Goal: Leave review/rating: Share an evaluation or opinion about a product, service, or content

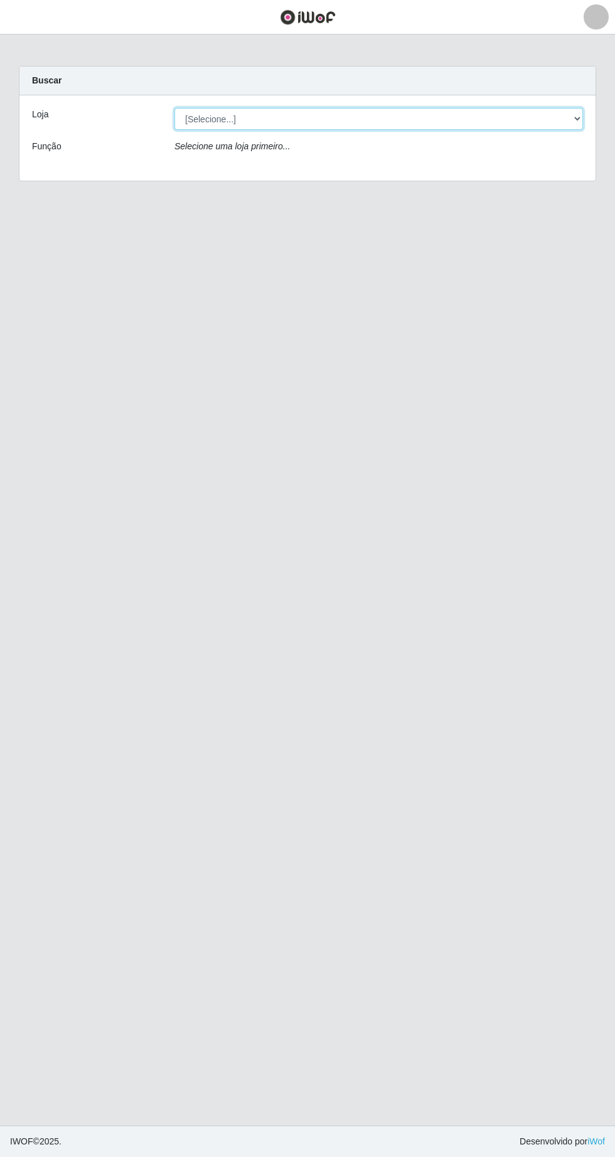
click at [403, 119] on select "[Selecione...] Extrabom - Loja 05 [GEOGRAPHIC_DATA]" at bounding box center [378, 119] width 409 height 22
select select "494"
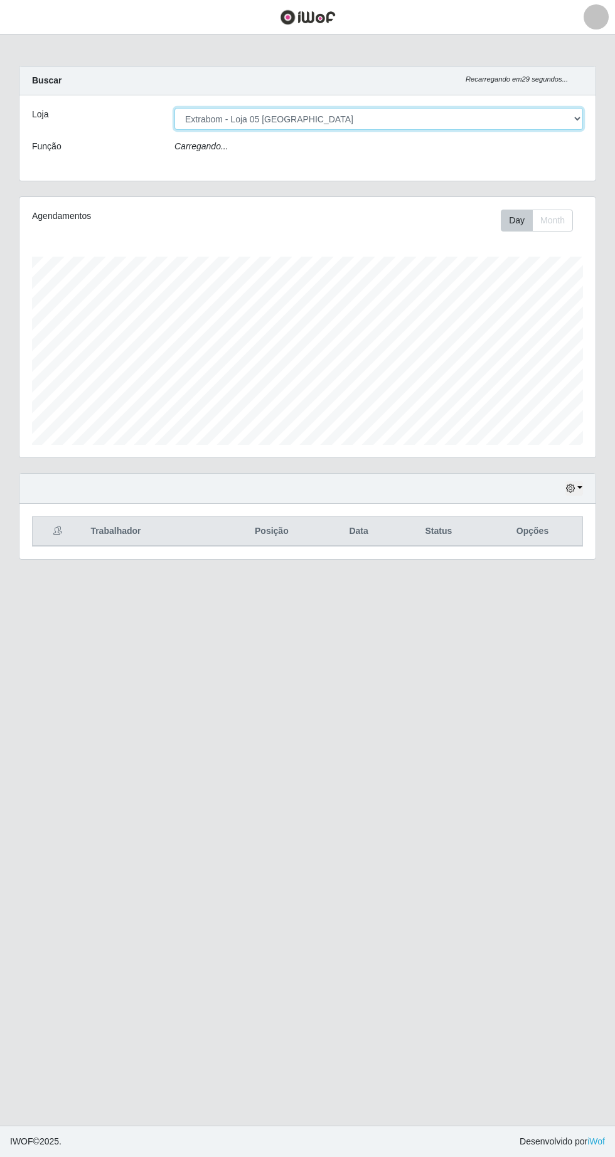
scroll to position [260, 576]
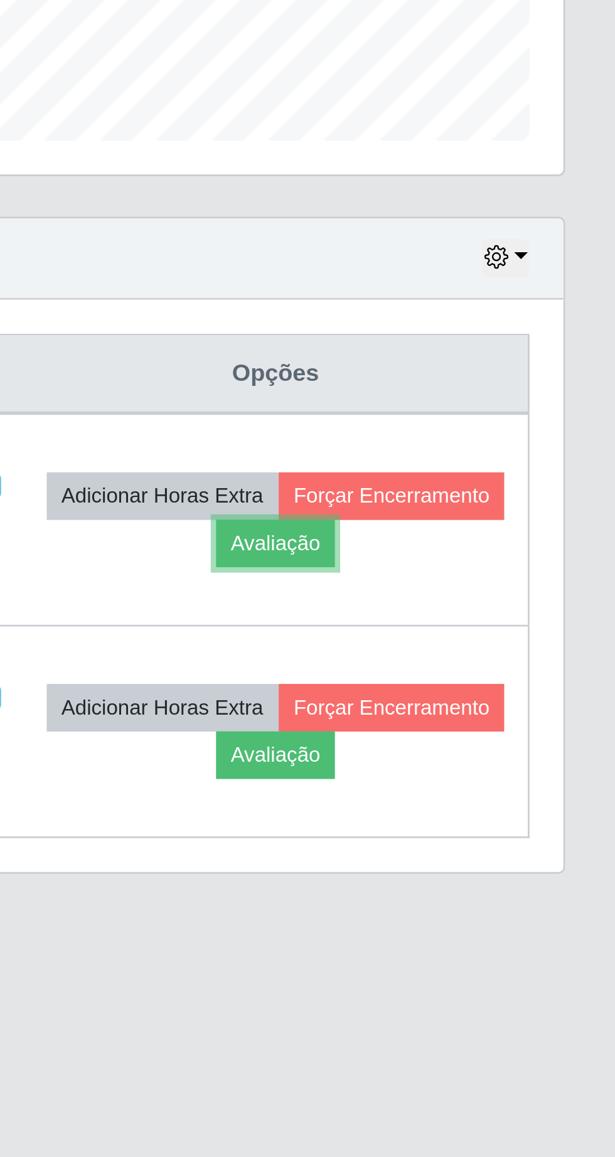
click at [511, 595] on button "Avaliação" at bounding box center [489, 598] width 45 height 18
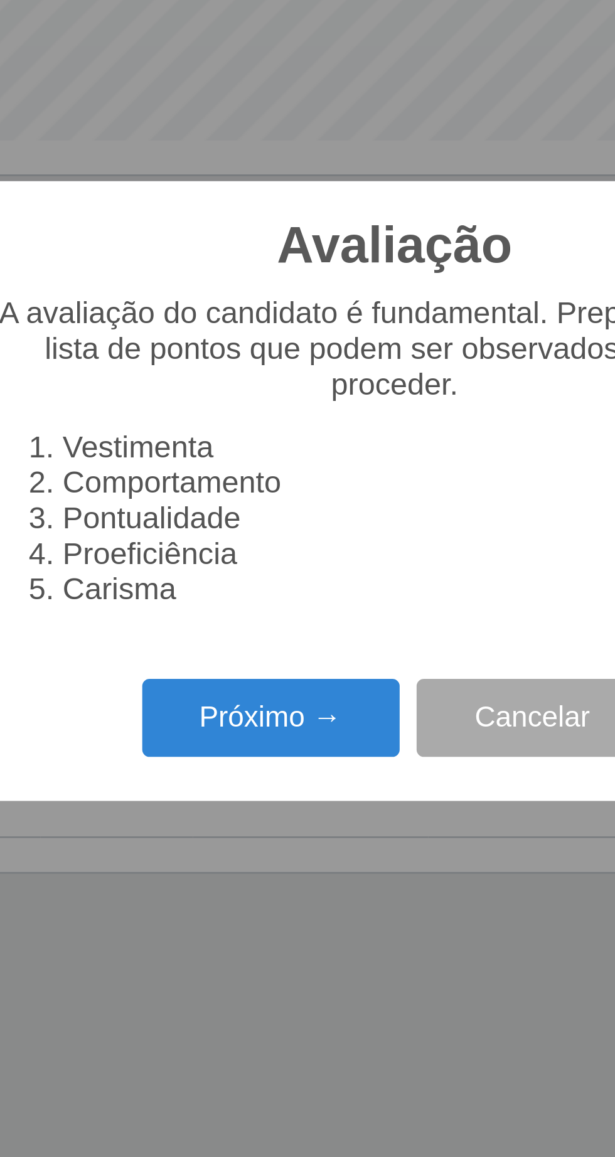
click at [265, 661] on button "Próximo →" at bounding box center [261, 662] width 95 height 29
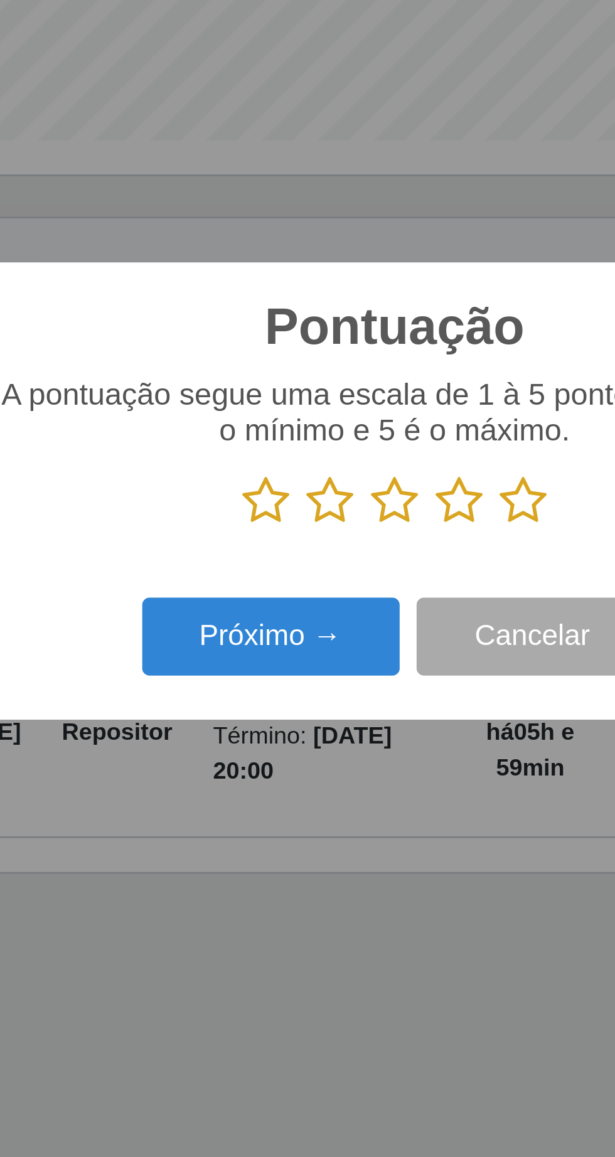
click at [363, 585] on icon at bounding box center [355, 582] width 18 height 19
click at [346, 592] on input "radio" at bounding box center [346, 592] width 0 height 0
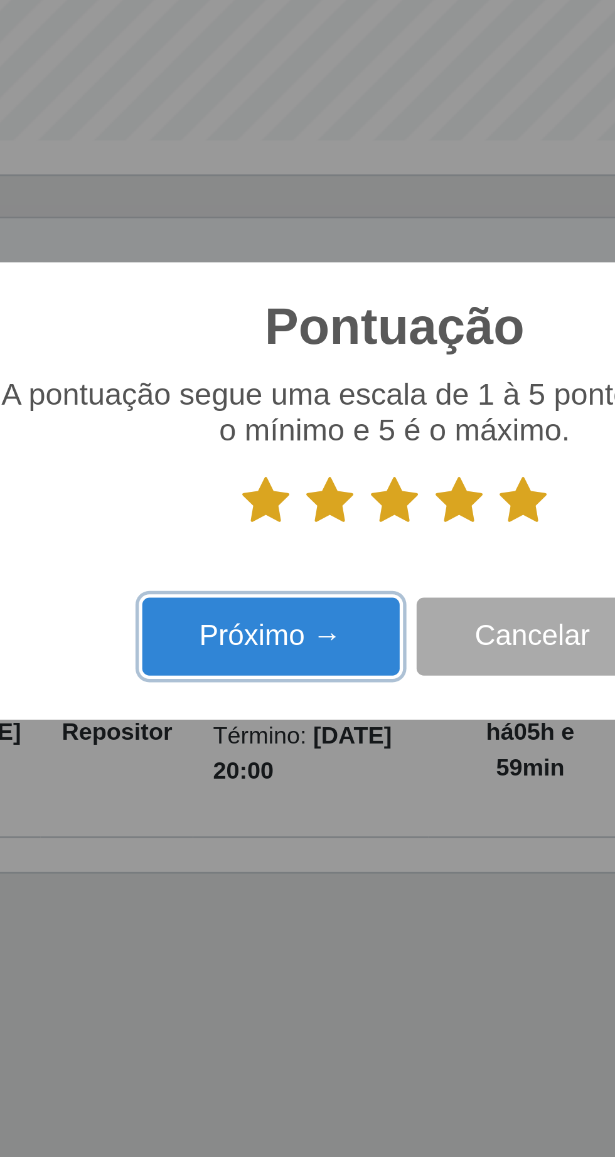
click at [274, 638] on button "Próximo →" at bounding box center [261, 632] width 95 height 29
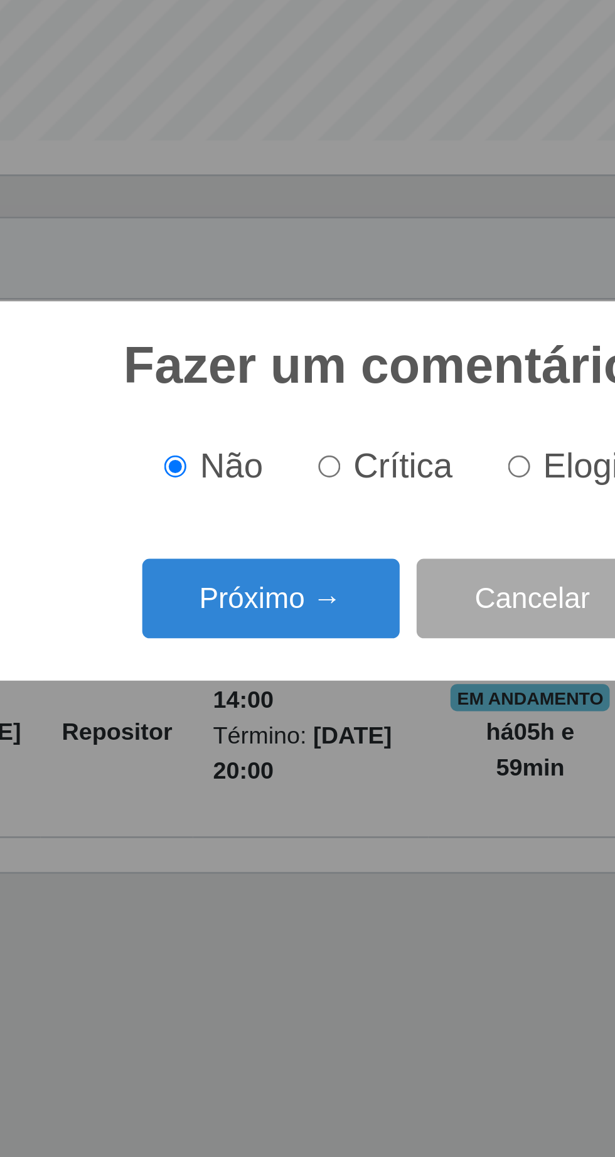
click at [360, 575] on label "Elogio" at bounding box center [371, 569] width 53 height 14
click at [358, 574] on input "Elogio" at bounding box center [354, 569] width 8 height 8
radio input "true"
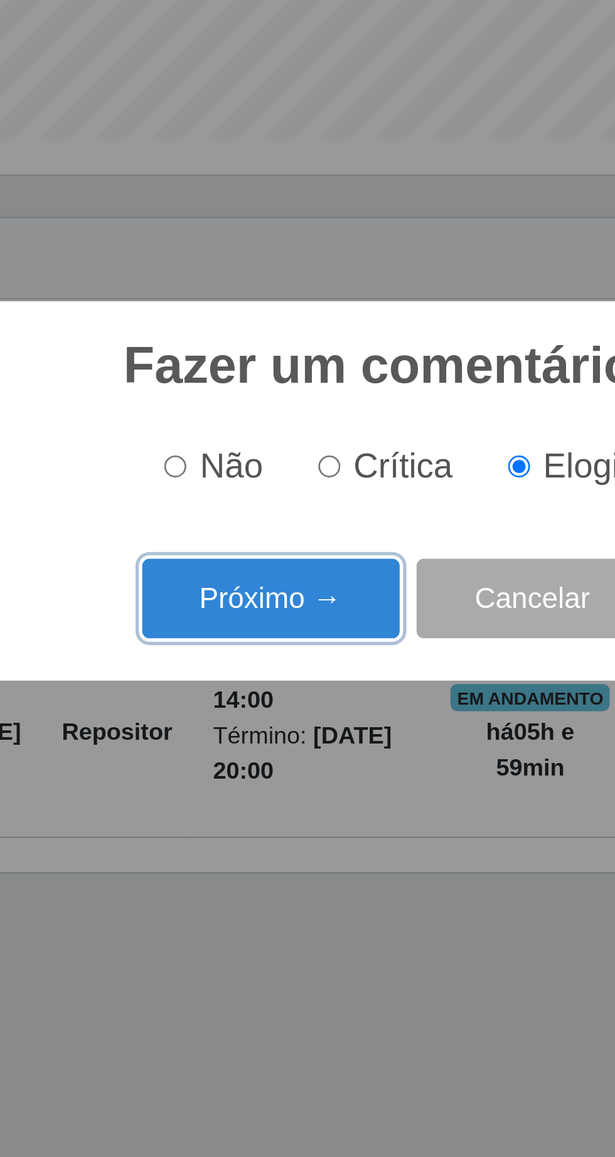
click at [269, 628] on button "Próximo →" at bounding box center [261, 618] width 95 height 29
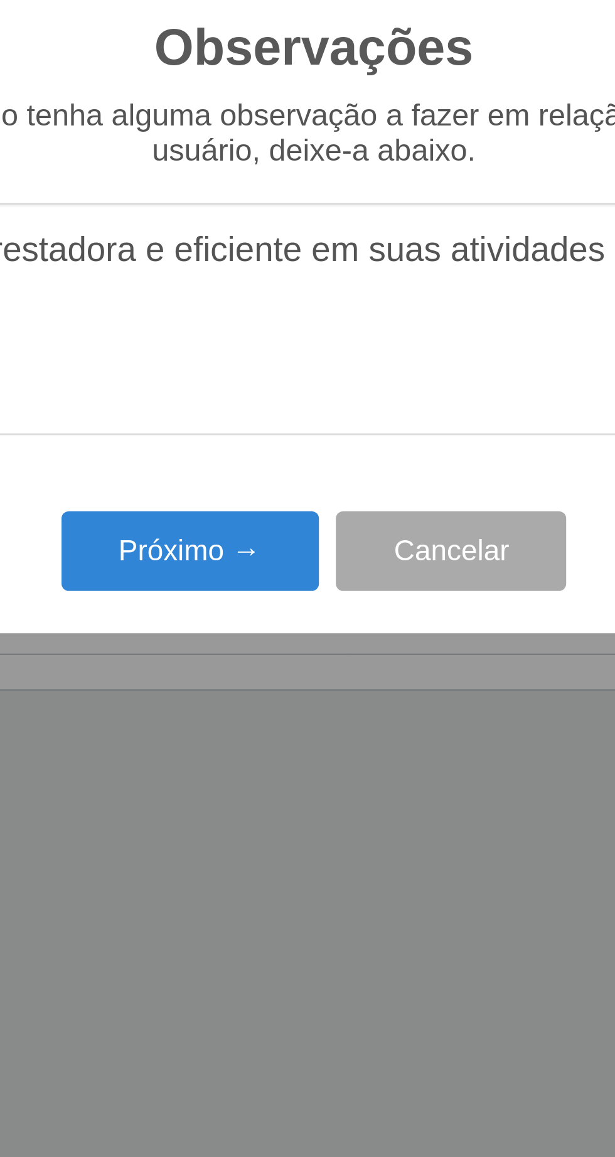
type textarea "A prestadora e eficiente em suas atividades"
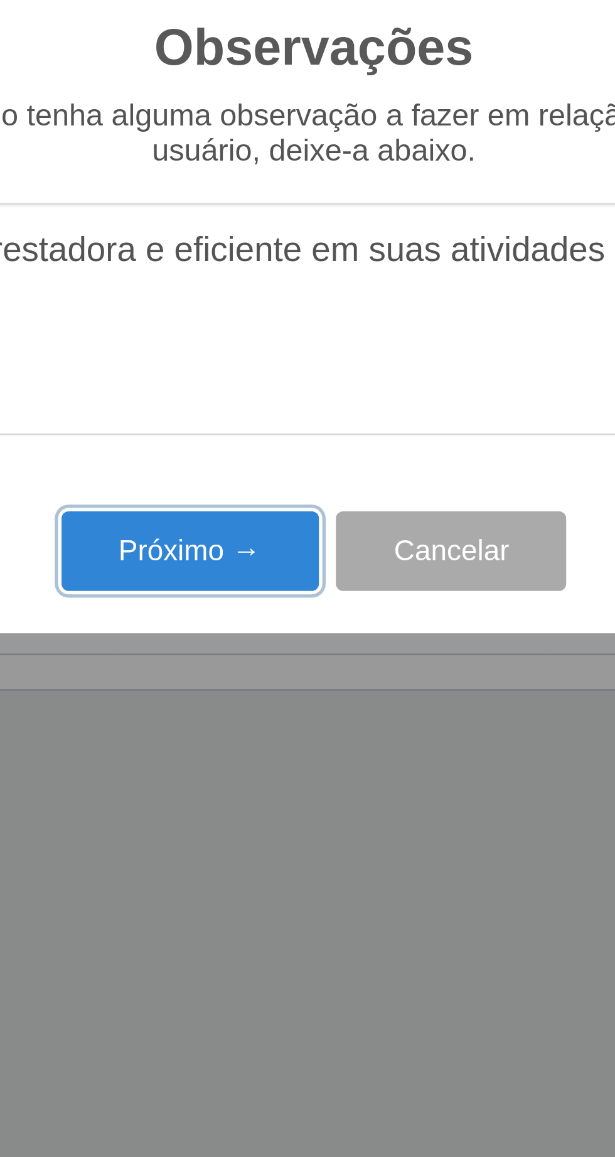
click at [265, 673] on button "Próximo →" at bounding box center [261, 668] width 95 height 29
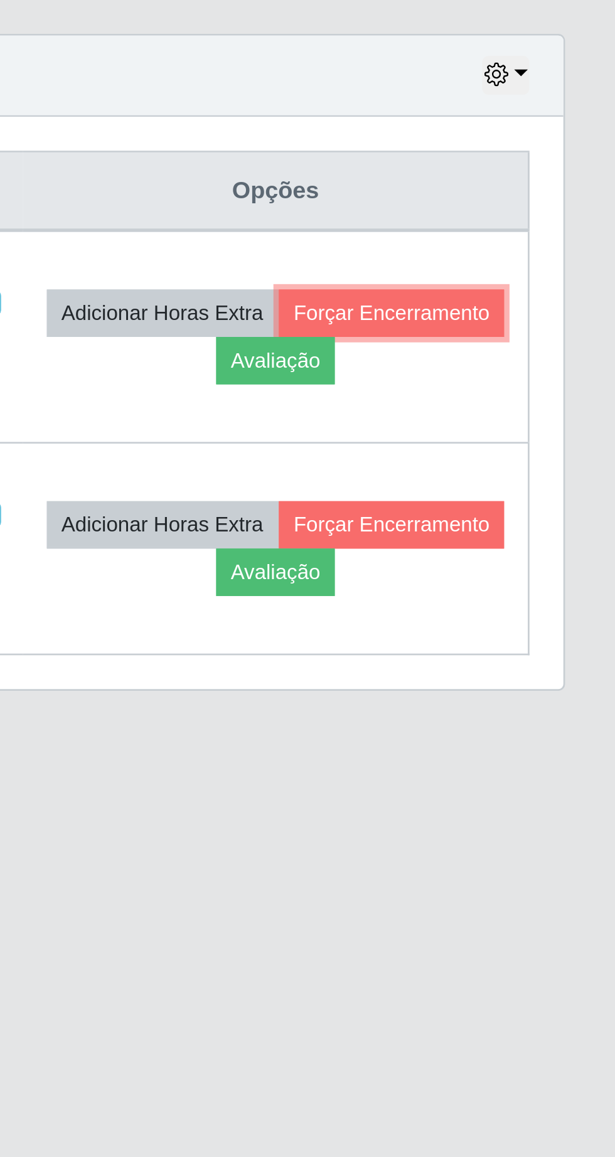
click at [490, 589] on button "Forçar Encerramento" at bounding box center [532, 581] width 84 height 18
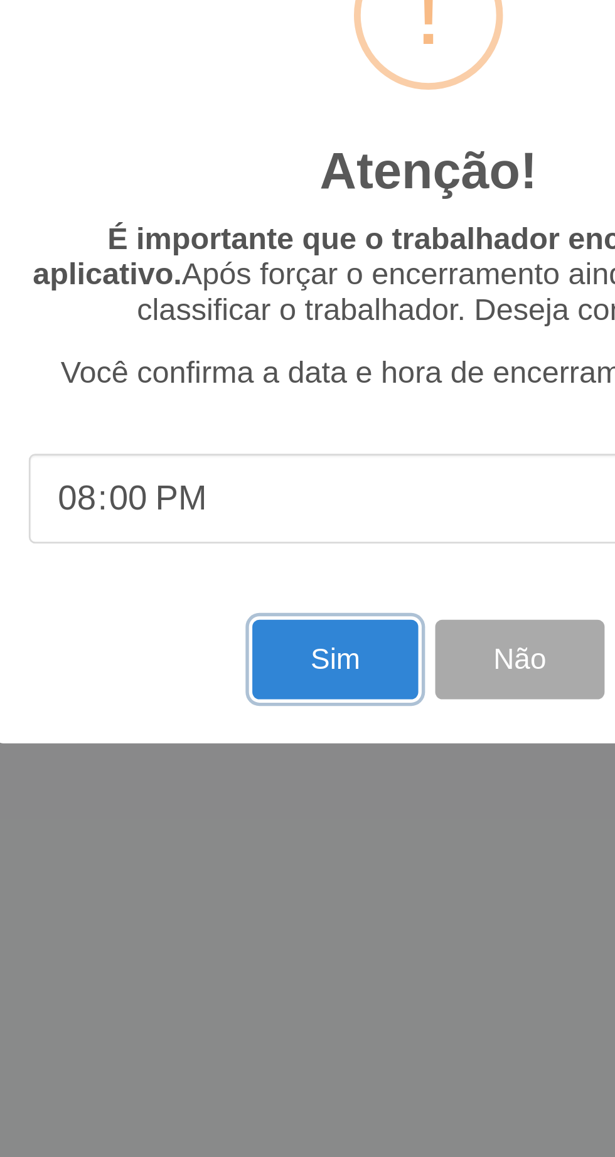
click at [270, 711] on button "Sim" at bounding box center [272, 708] width 61 height 29
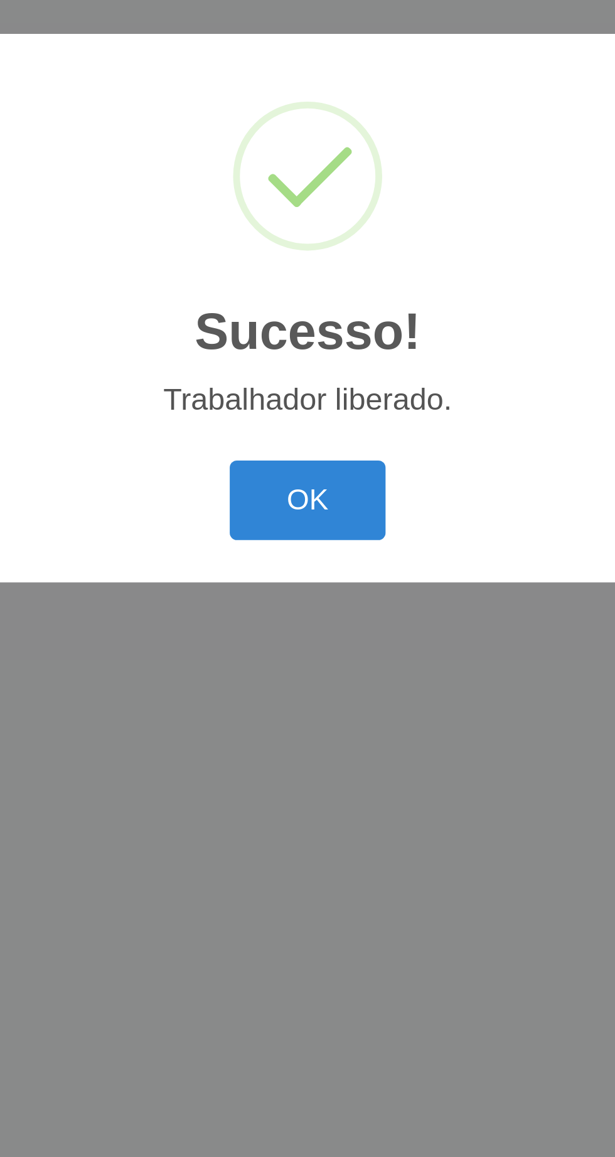
click at [318, 653] on button "OK" at bounding box center [308, 649] width 58 height 29
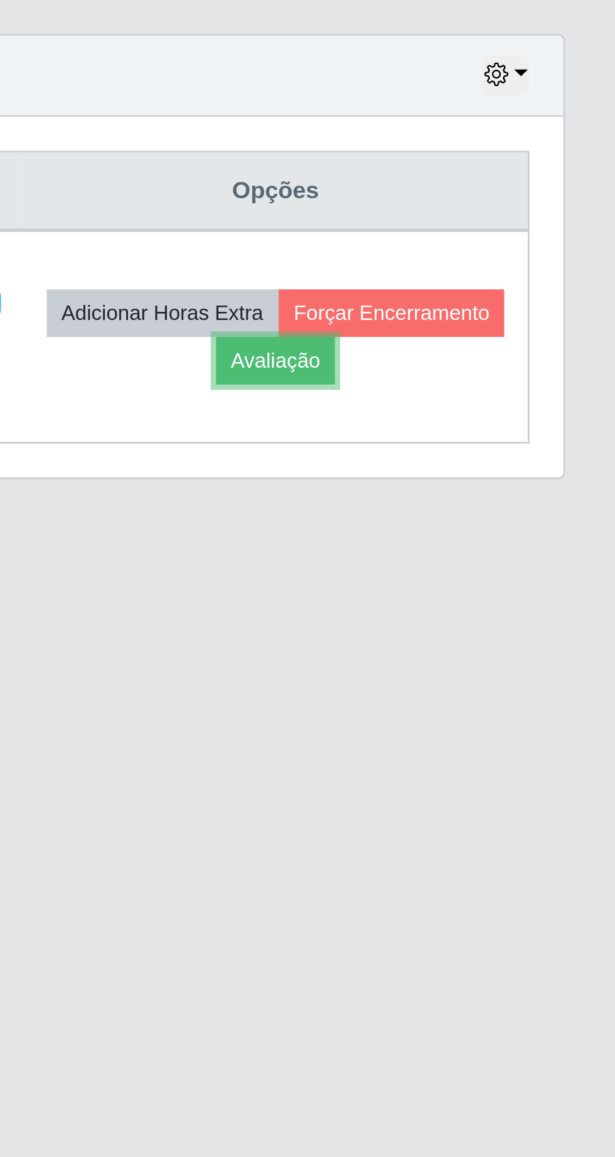
click at [511, 601] on button "Avaliação" at bounding box center [489, 598] width 45 height 18
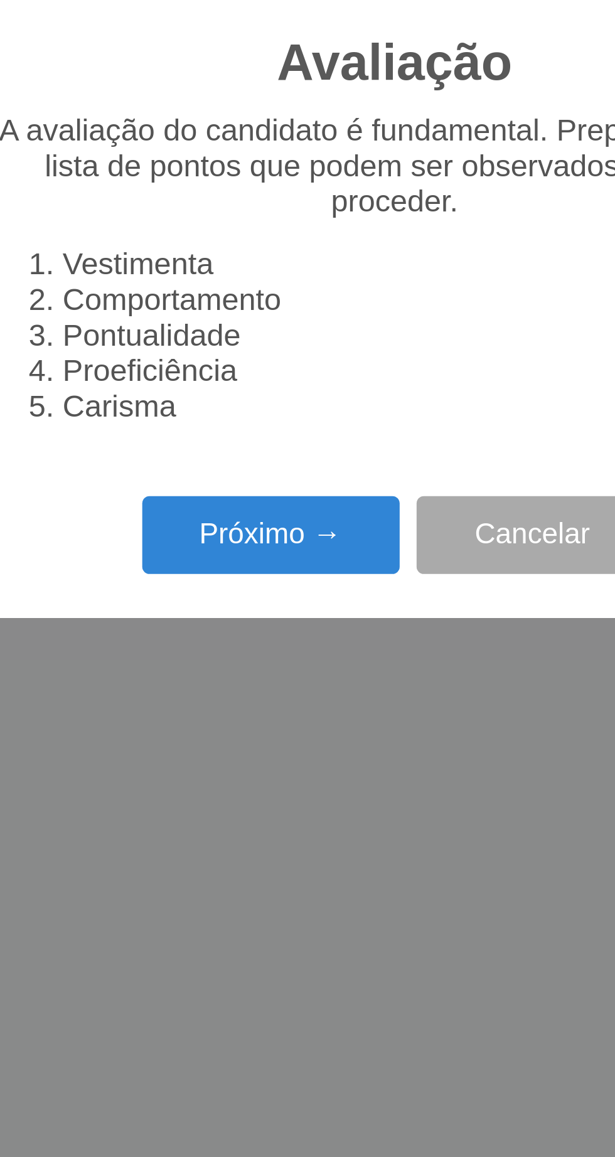
click at [266, 661] on button "Próximo →" at bounding box center [261, 662] width 95 height 29
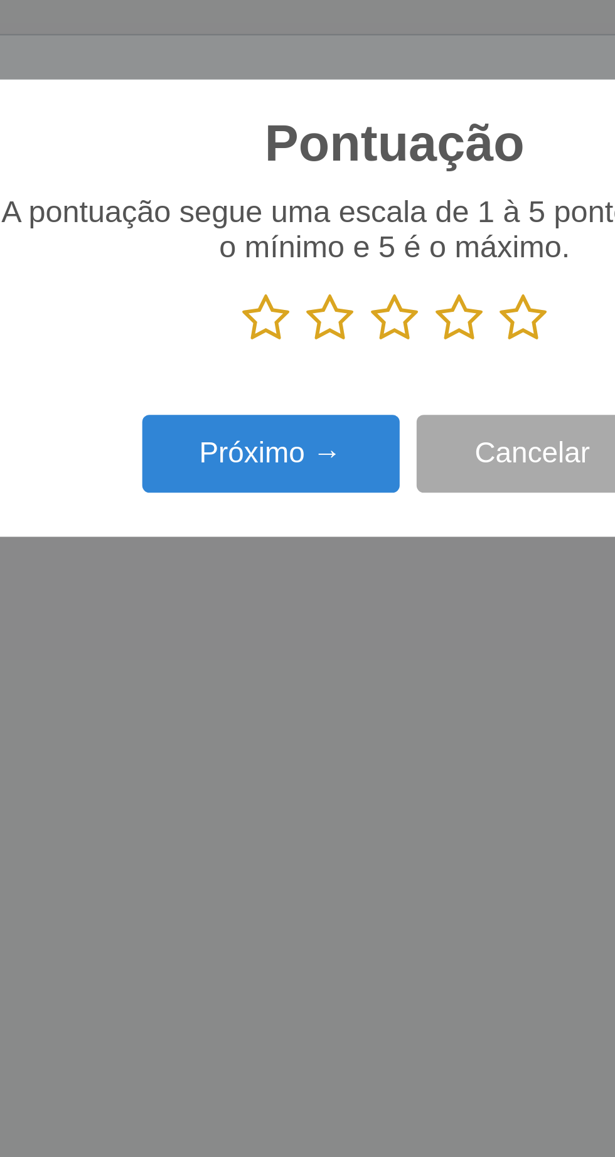
click at [358, 586] on icon at bounding box center [355, 582] width 18 height 19
click at [346, 592] on input "radio" at bounding box center [346, 592] width 0 height 0
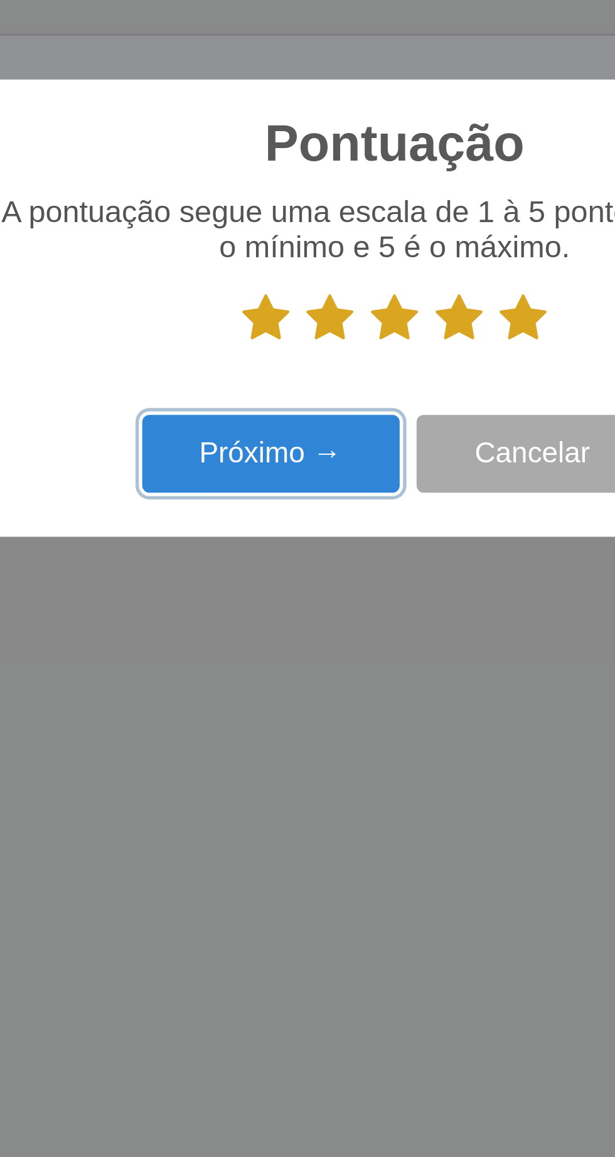
click at [279, 630] on button "Próximo →" at bounding box center [261, 632] width 95 height 29
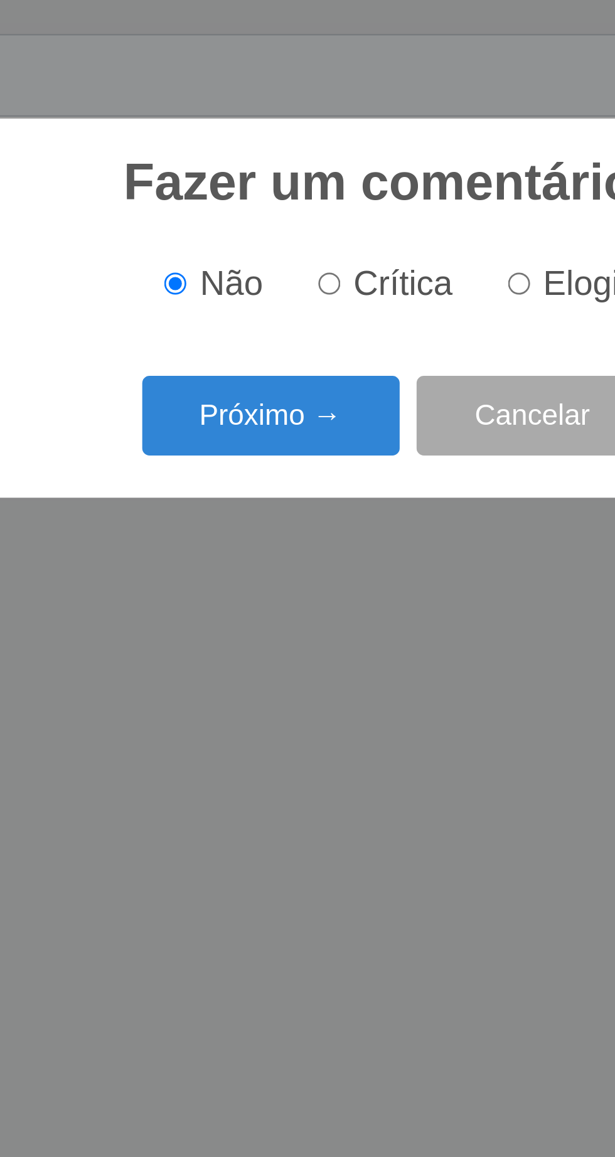
click at [358, 570] on input "Elogio" at bounding box center [354, 569] width 8 height 8
radio input "true"
click at [272, 624] on button "Próximo →" at bounding box center [261, 618] width 95 height 29
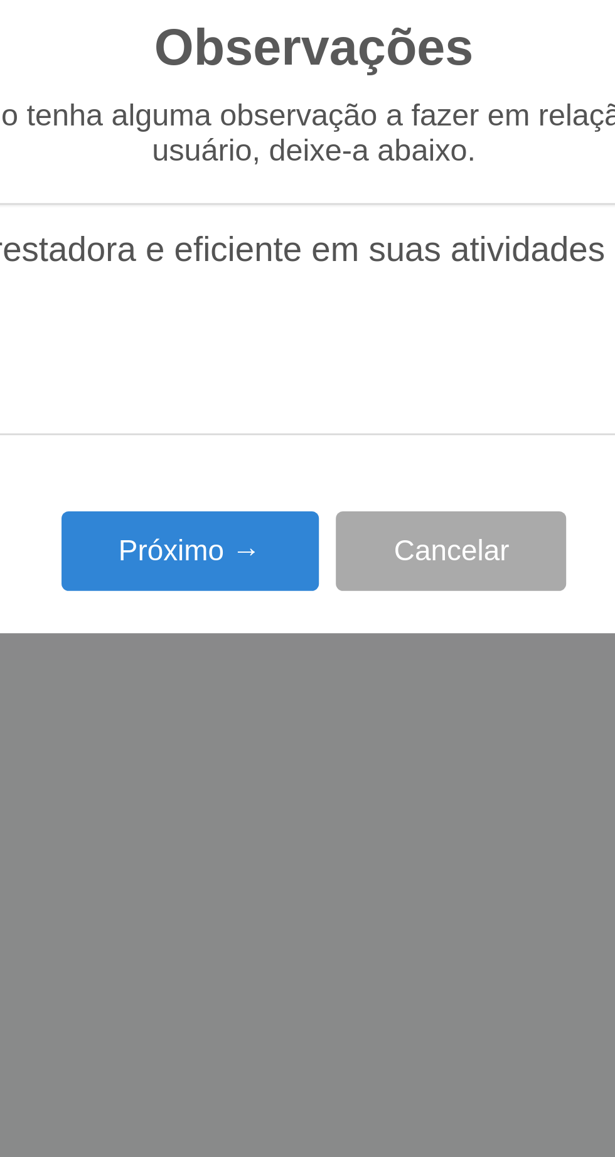
type textarea "A prestadora e eficiente em suas atividades"
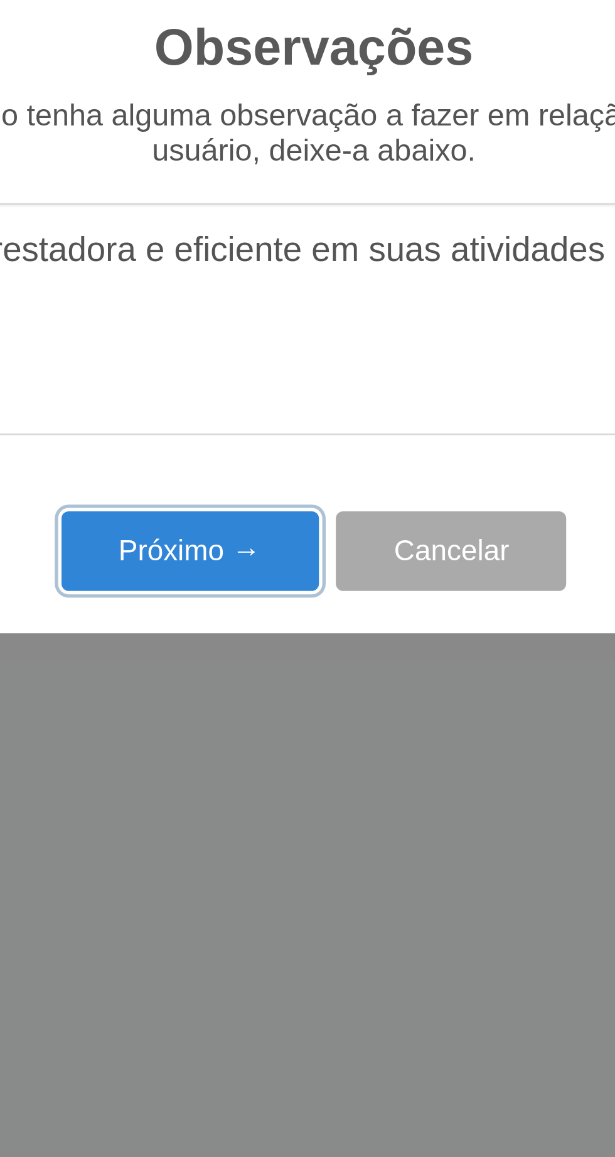
click at [279, 671] on button "Próximo →" at bounding box center [261, 668] width 95 height 29
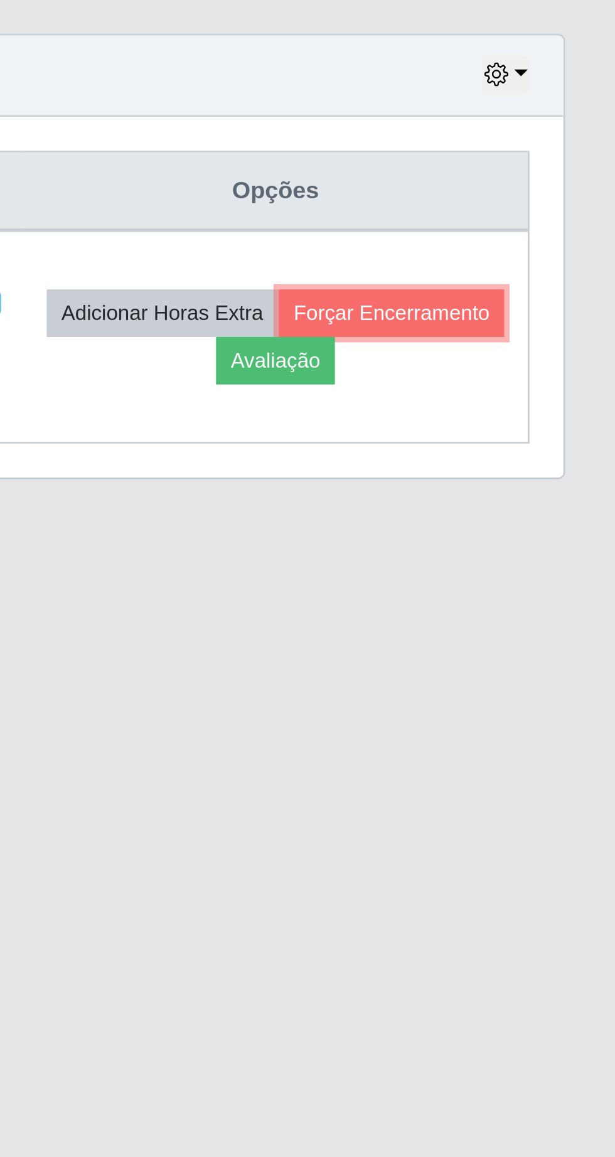
click at [490, 589] on button "Forçar Encerramento" at bounding box center [532, 581] width 84 height 18
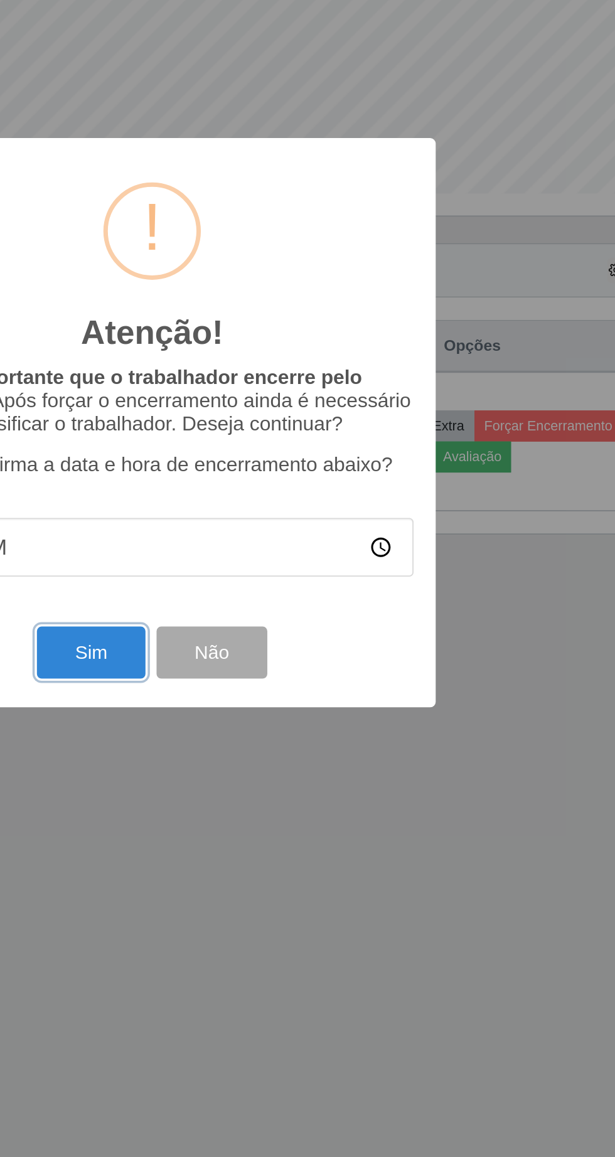
click at [270, 717] on button "Sim" at bounding box center [272, 708] width 61 height 29
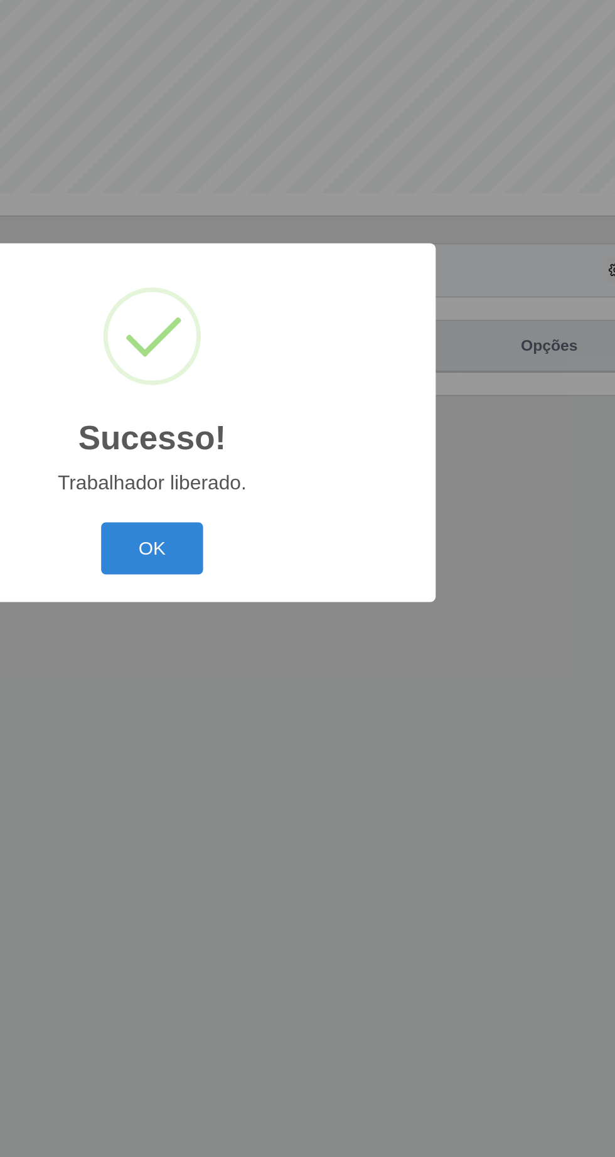
click at [319, 653] on button "OK" at bounding box center [308, 649] width 58 height 29
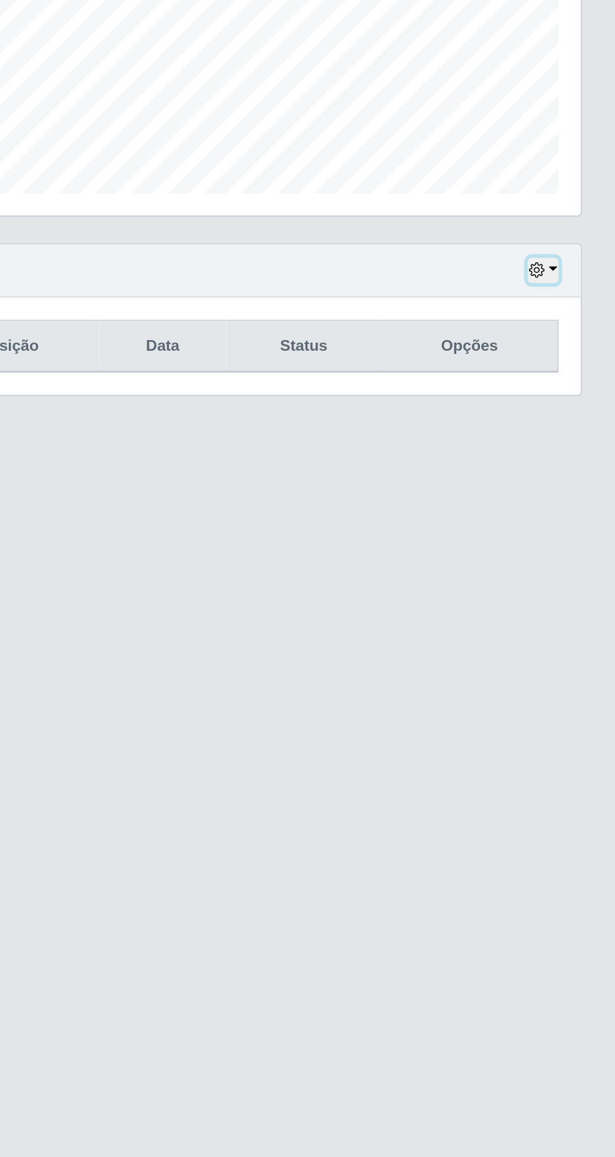
click at [580, 491] on button "button" at bounding box center [574, 492] width 18 height 14
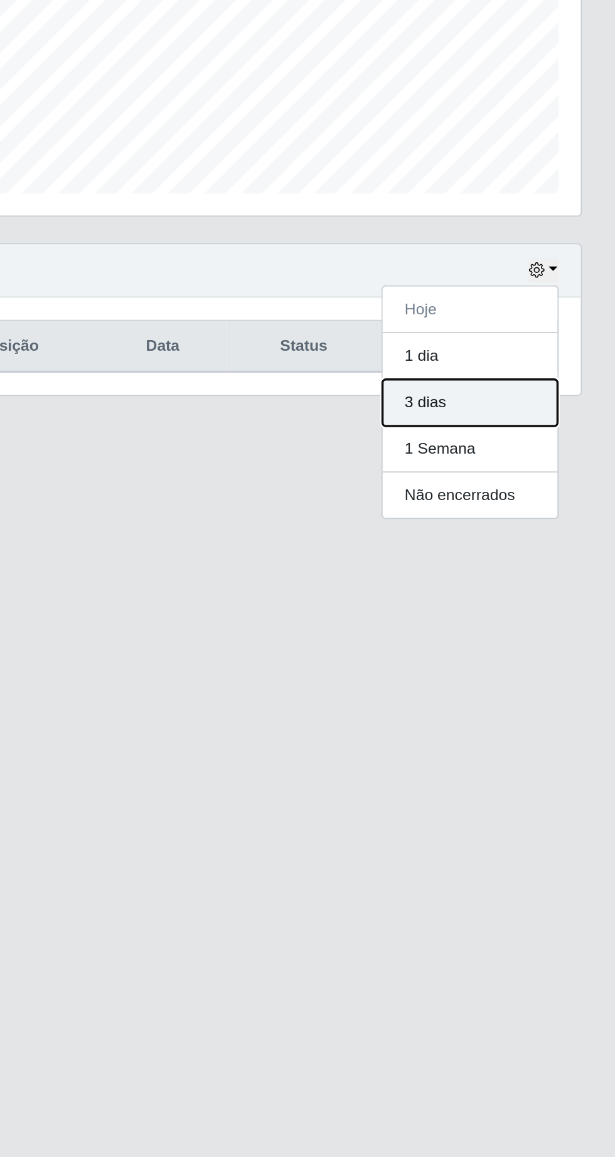
click at [526, 570] on button "3 dias" at bounding box center [532, 567] width 99 height 26
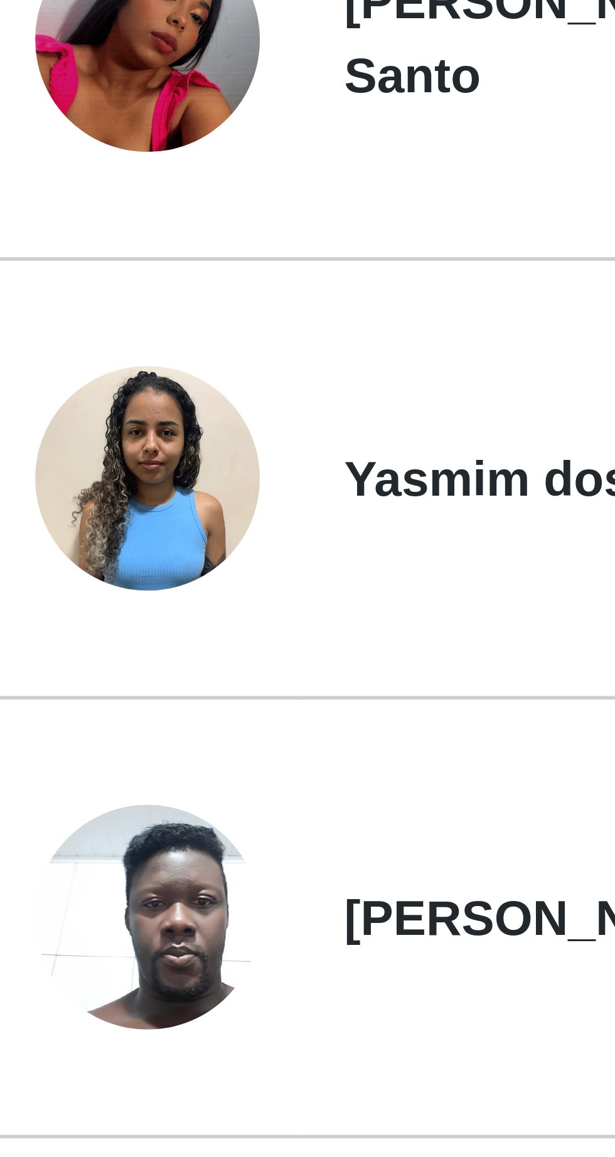
scroll to position [3, 0]
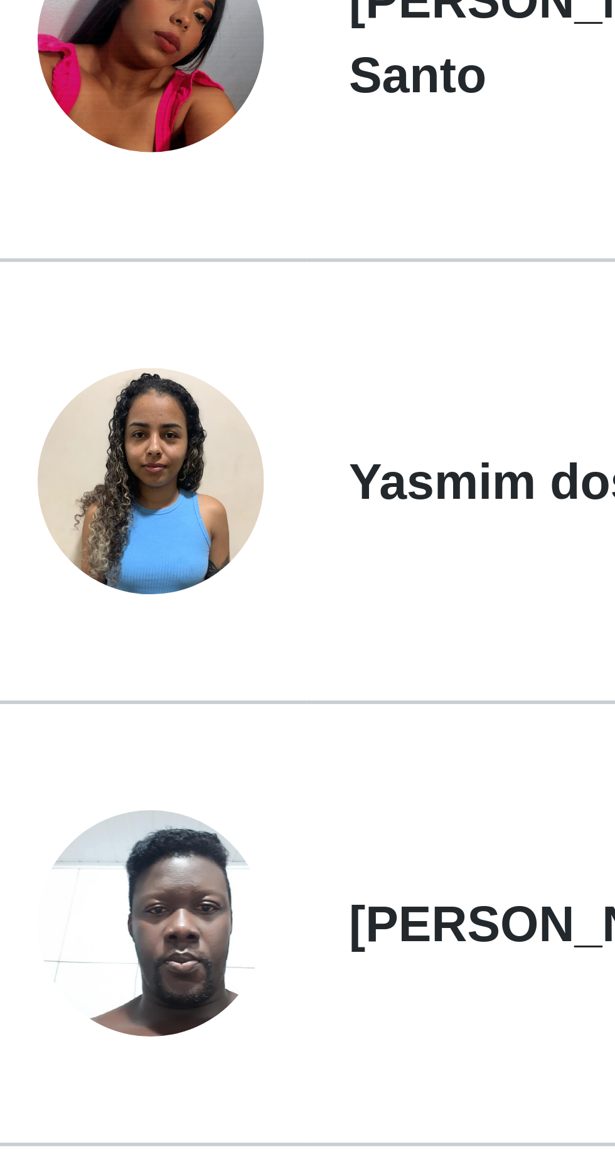
click at [68, 747] on img at bounding box center [60, 744] width 40 height 40
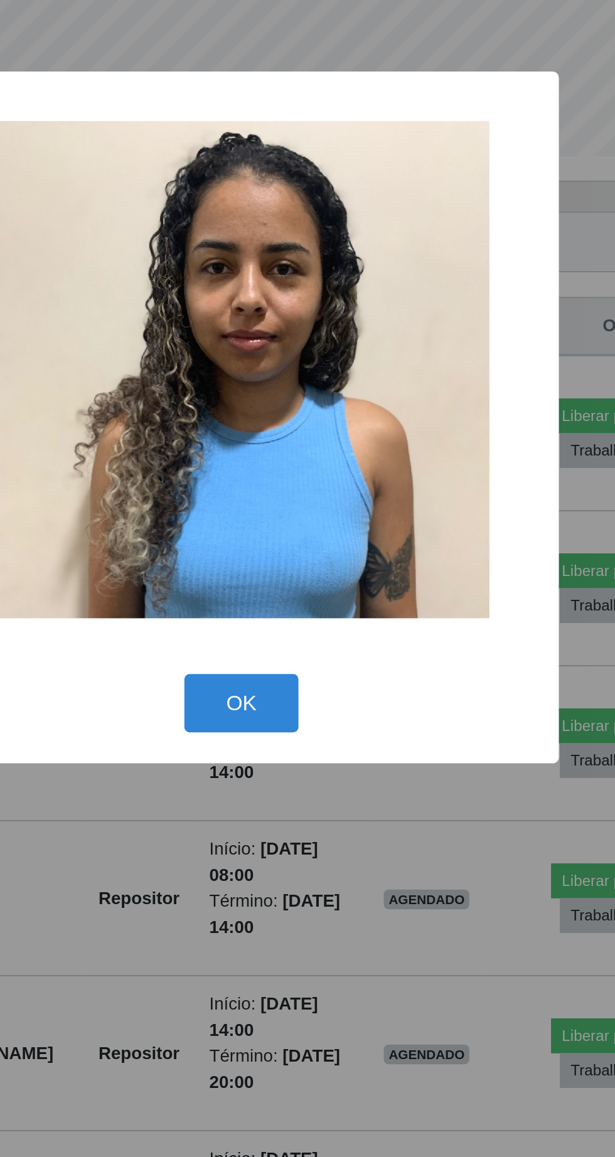
click at [306, 720] on button "OK" at bounding box center [308, 722] width 58 height 29
